Goal: Transaction & Acquisition: Purchase product/service

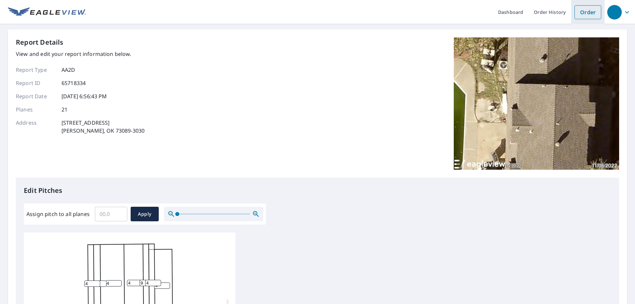
click at [575, 13] on link "Order" at bounding box center [587, 12] width 27 height 14
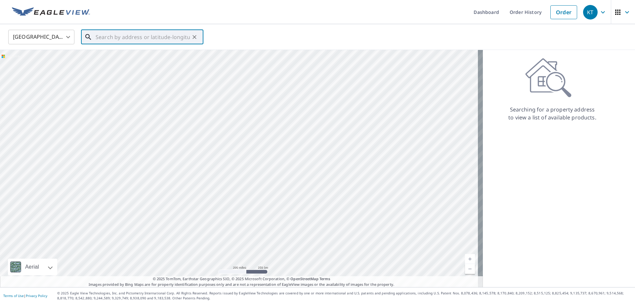
click at [117, 38] on input "text" at bounding box center [143, 37] width 94 height 19
click at [127, 62] on p "Ardmore, OK 73401" at bounding box center [146, 63] width 104 height 7
type input "815 Wood N Creek Rd Ardmore, OK 73401"
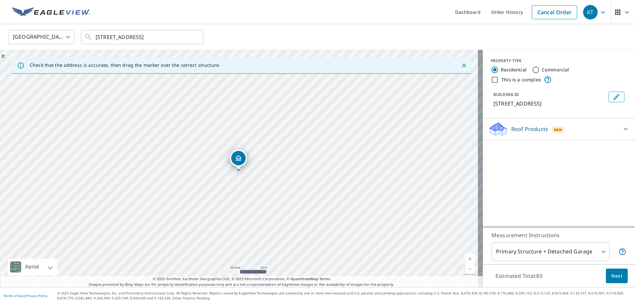
click at [622, 129] on icon at bounding box center [626, 129] width 8 height 8
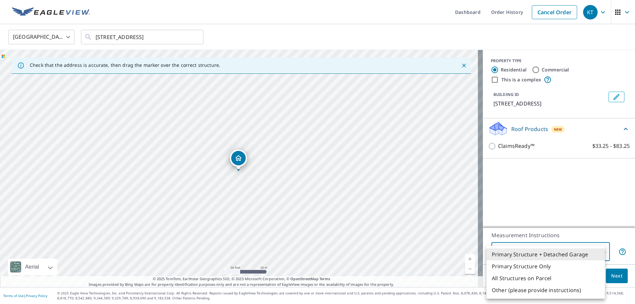
click at [598, 253] on body "KT KT Dashboard Order History Cancel Order KT United States US ​ 815 Wood N Cre…" at bounding box center [317, 152] width 635 height 304
click at [560, 266] on li "Primary Structure Only" at bounding box center [545, 266] width 118 height 12
type input "2"
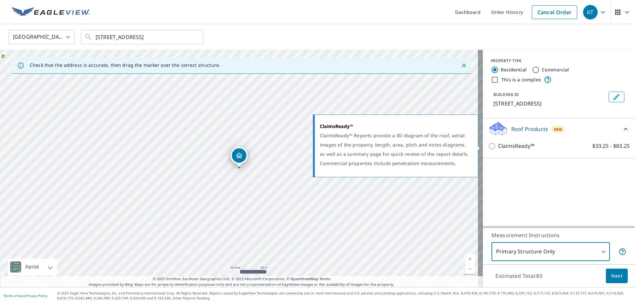
click at [489, 148] on input "ClaimsReady™ $33.25 - $83.25" at bounding box center [493, 146] width 10 height 8
checkbox input "true"
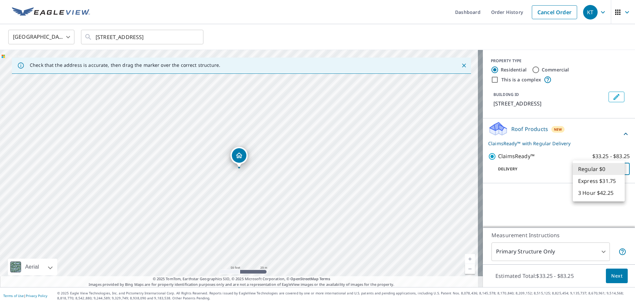
click at [617, 173] on body "KT KT Dashboard Order History Cancel Order KT United States US ​ 815 Wood N Cre…" at bounding box center [317, 152] width 635 height 304
click at [548, 210] on div at bounding box center [317, 152] width 635 height 304
click at [614, 274] on span "Next" at bounding box center [616, 276] width 11 height 8
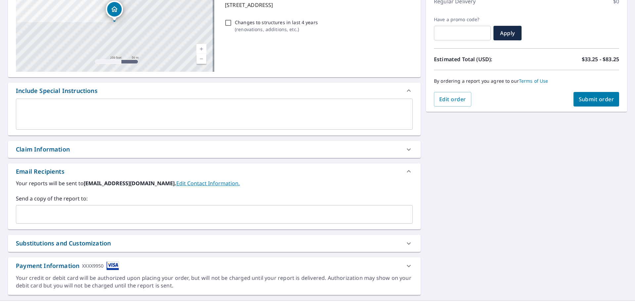
scroll to position [112, 0]
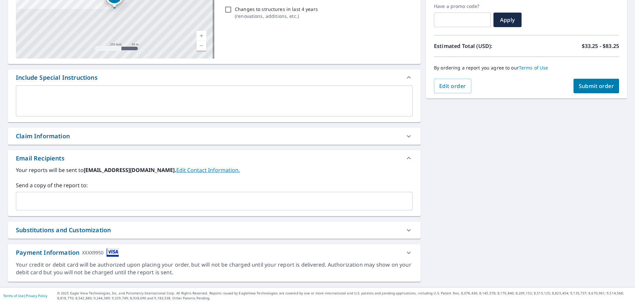
click at [97, 251] on div "XXXX9950" at bounding box center [92, 252] width 21 height 9
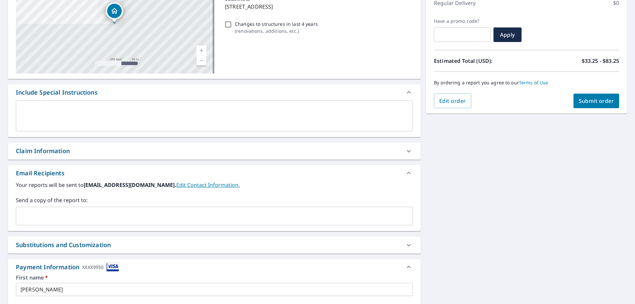
scroll to position [93, 0]
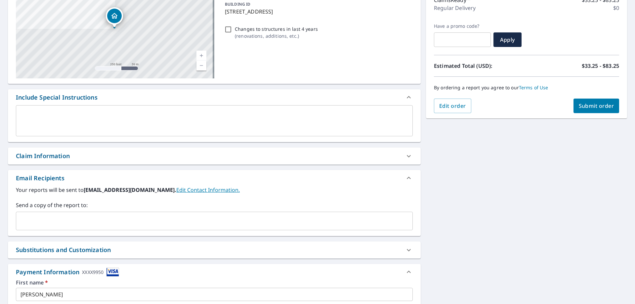
click at [587, 111] on button "Submit order" at bounding box center [596, 106] width 46 height 15
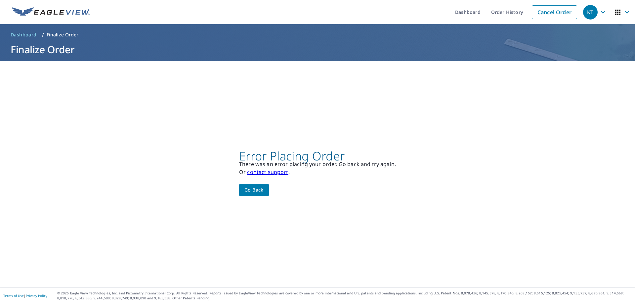
scroll to position [0, 0]
click at [240, 187] on button "Go back" at bounding box center [254, 190] width 30 height 12
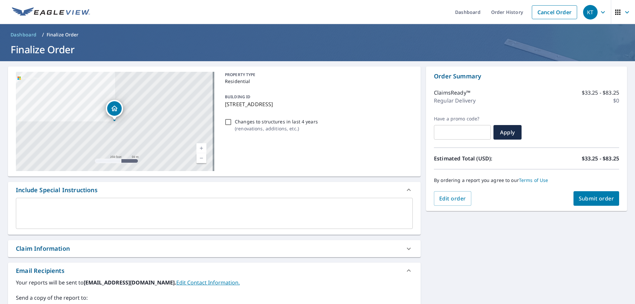
click at [581, 198] on span "Submit order" at bounding box center [596, 198] width 35 height 7
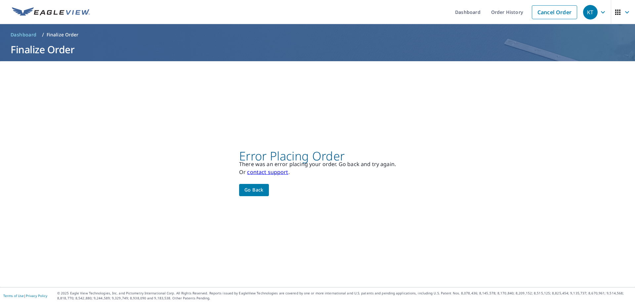
click at [251, 190] on span "Go back" at bounding box center [253, 190] width 19 height 8
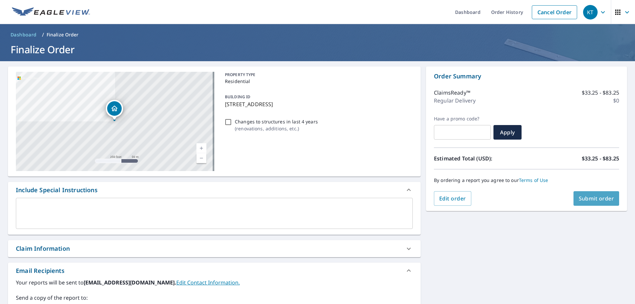
click at [579, 200] on span "Submit order" at bounding box center [596, 198] width 35 height 7
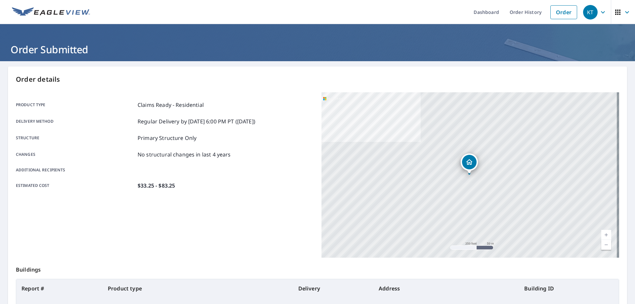
scroll to position [85, 0]
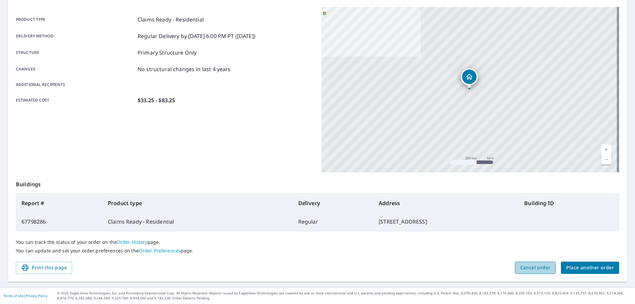
click at [541, 270] on span "Cancel order" at bounding box center [535, 268] width 30 height 8
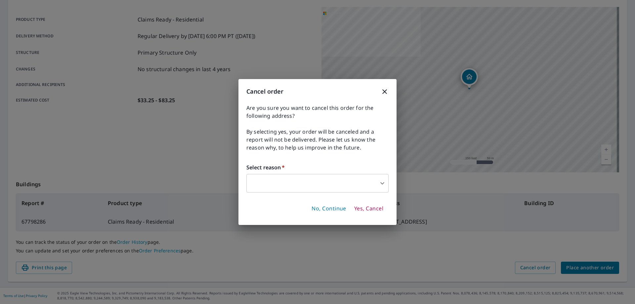
click at [370, 185] on body "KT KT Dashboard Order History Order KT Order Submitted Order details Product ty…" at bounding box center [317, 152] width 635 height 304
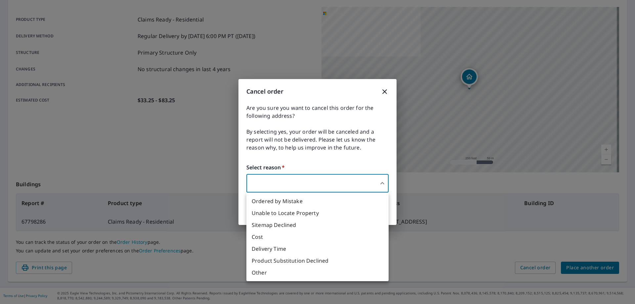
click at [322, 202] on li "Ordered by Mistake" at bounding box center [317, 201] width 142 height 12
type input "30"
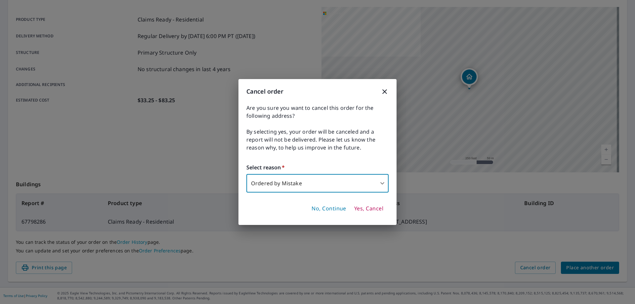
click at [375, 211] on span "Yes, Cancel" at bounding box center [368, 208] width 29 height 7
